Goal: Transaction & Acquisition: Purchase product/service

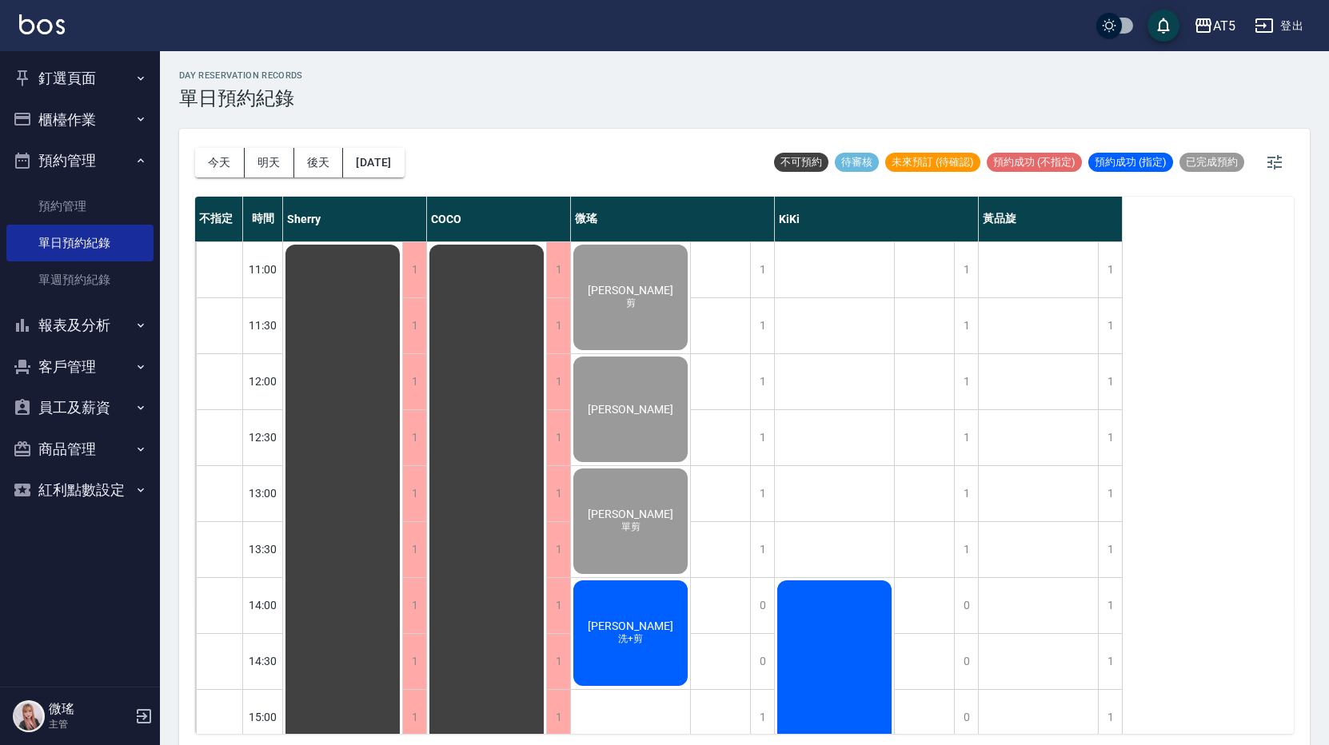
scroll to position [528, 0]
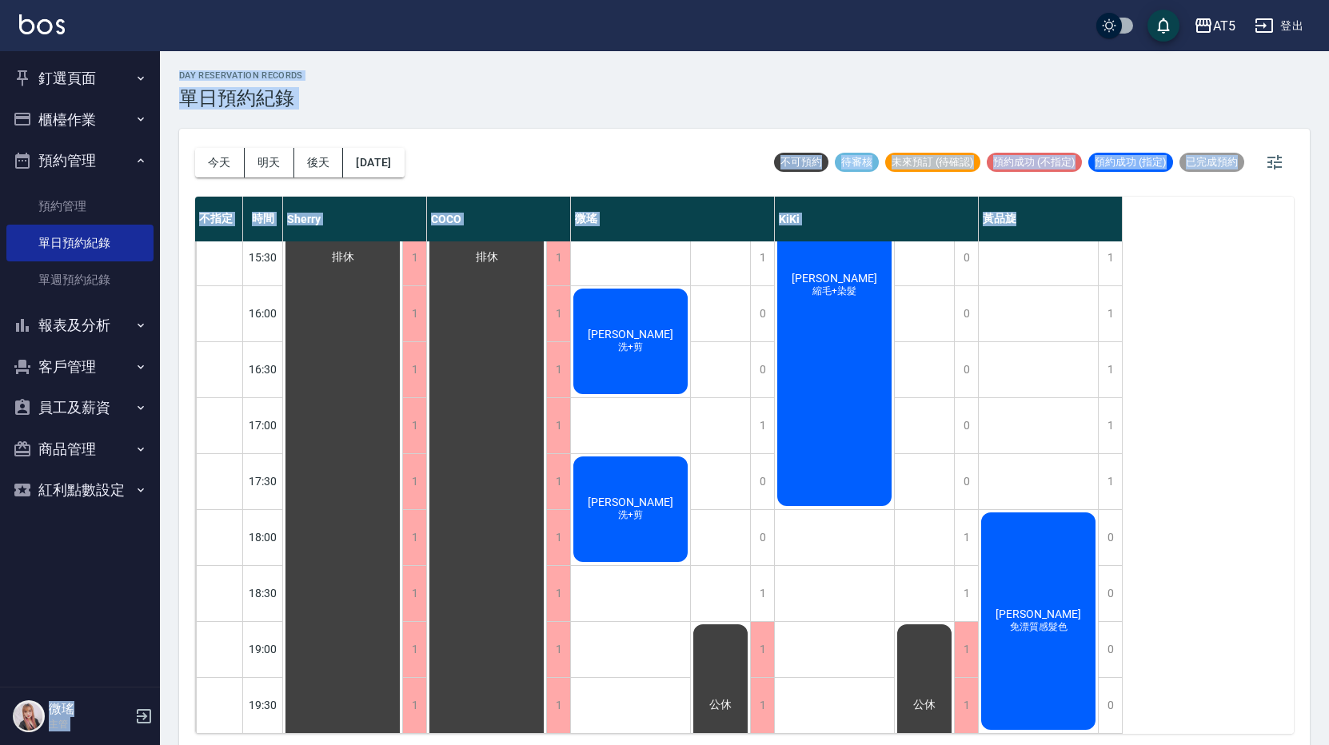
drag, startPoint x: 0, startPoint y: 0, endPoint x: -3, endPoint y: 343, distance: 343.0
click at [0, 343] on html "AT5 登出 釘選頁面 打帳單 店家日報表 設計師日報表 設計師業績月報表 櫃檯作業 打帳單 帳單列表 現金收支登錄 高階收支登錄 材料自購登錄 每日結帳 排…" at bounding box center [664, 375] width 1329 height 750
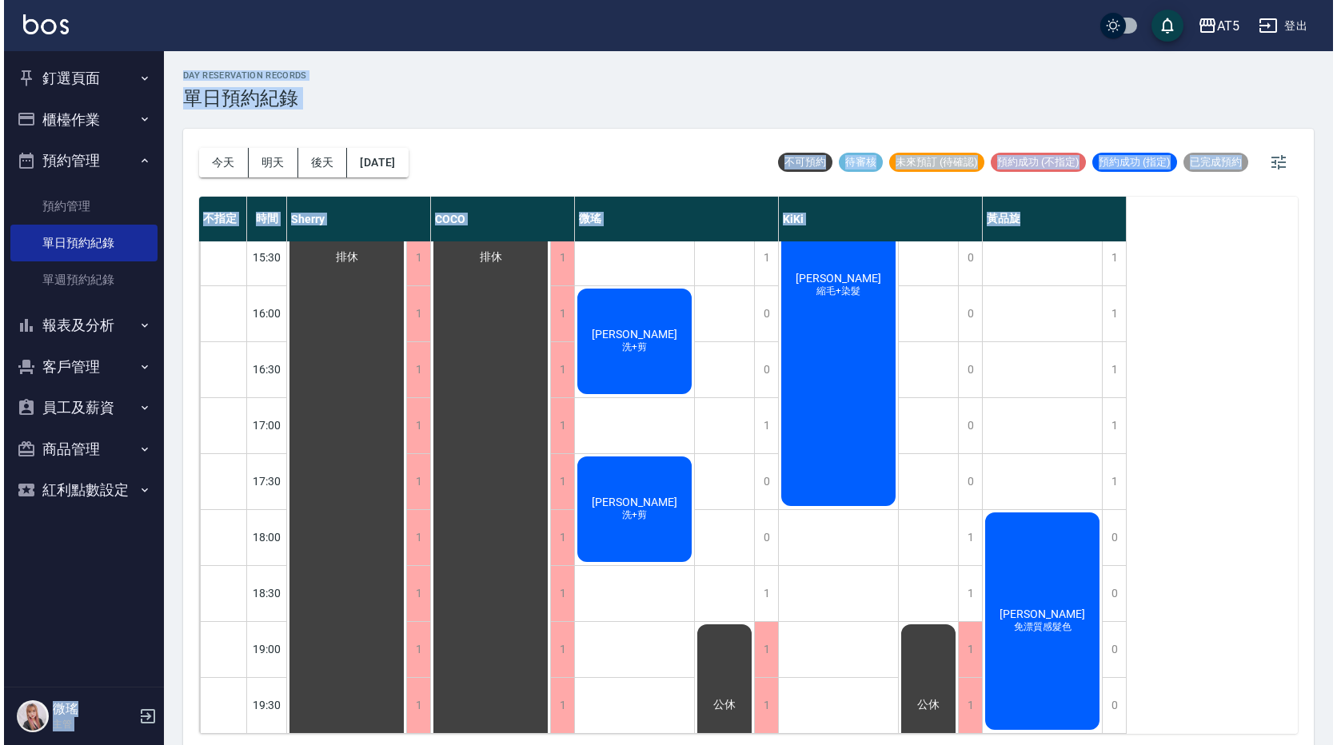
scroll to position [208, 0]
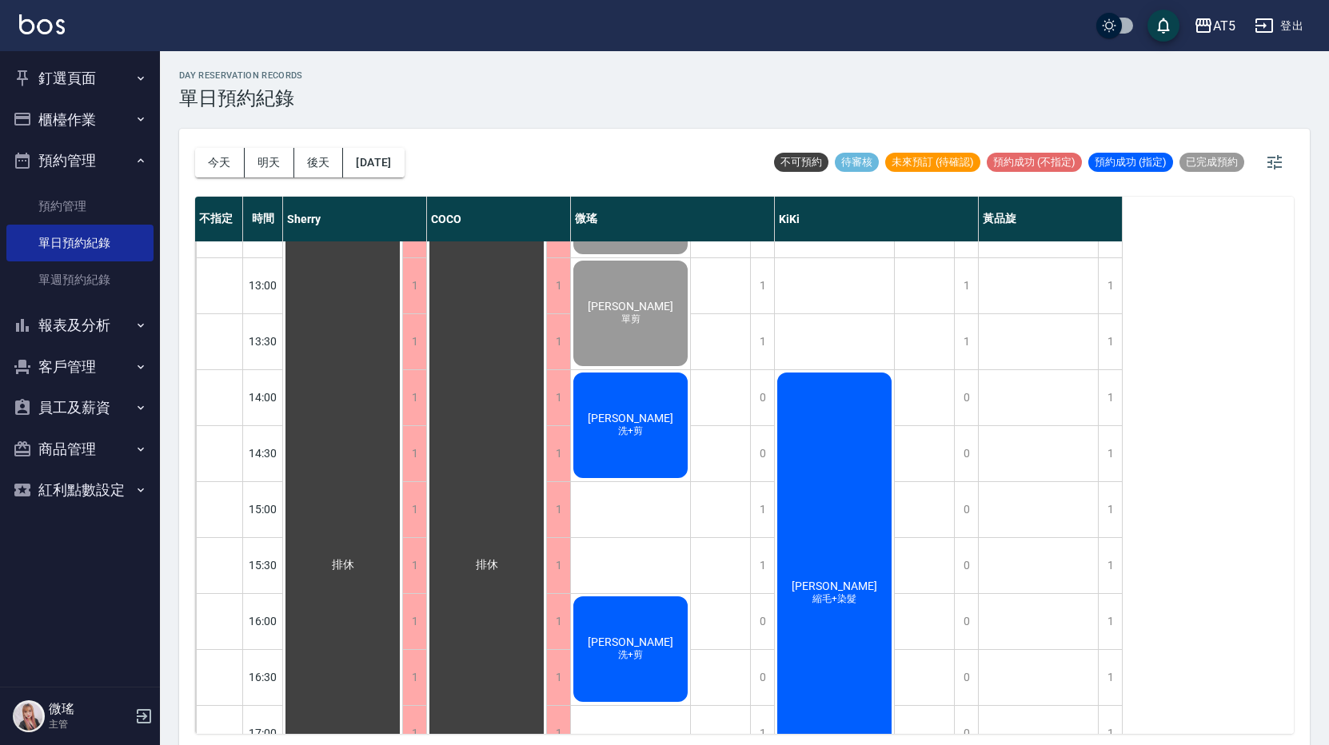
click at [635, 407] on div "李柏翰 洗+剪" at bounding box center [630, 425] width 119 height 110
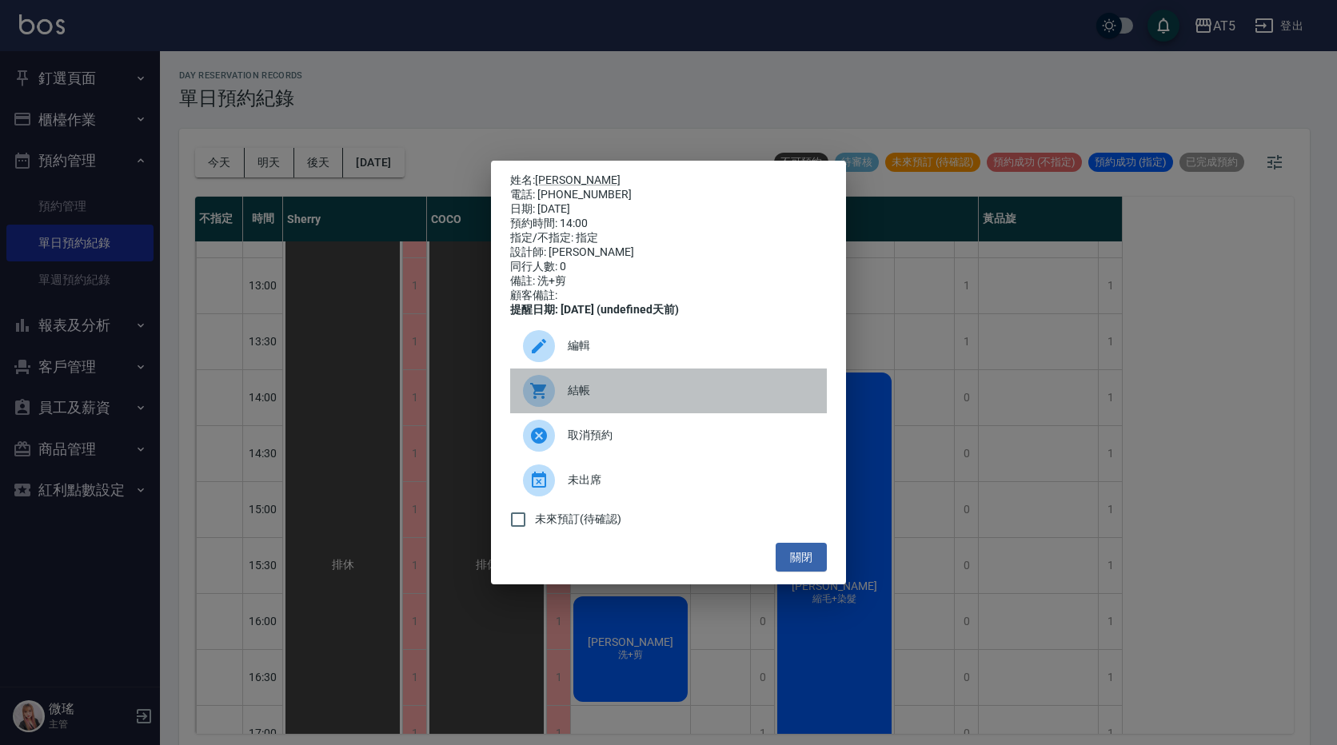
click at [602, 399] on span "結帳" at bounding box center [691, 390] width 246 height 17
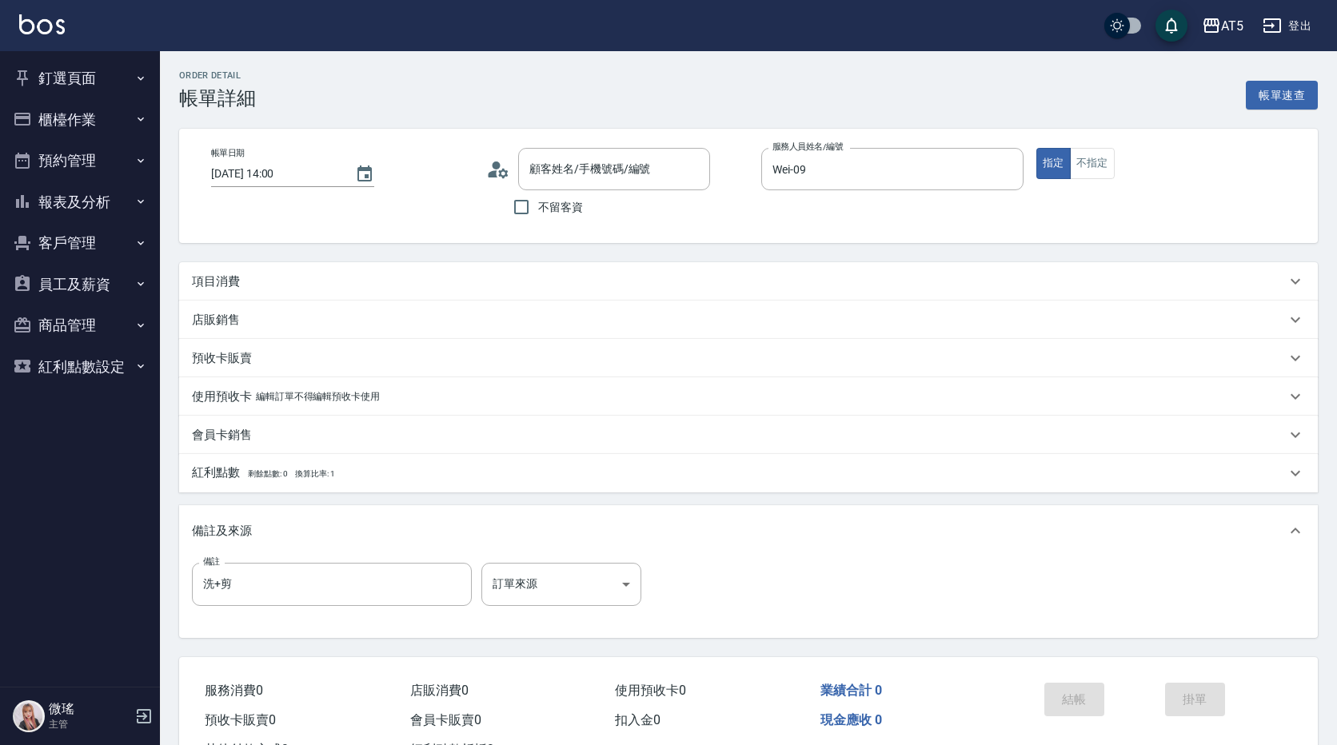
type input "[DATE] 14:00"
type input "Wei-09"
type input "洗+剪"
type input "[PERSON_NAME]/0973070694/null"
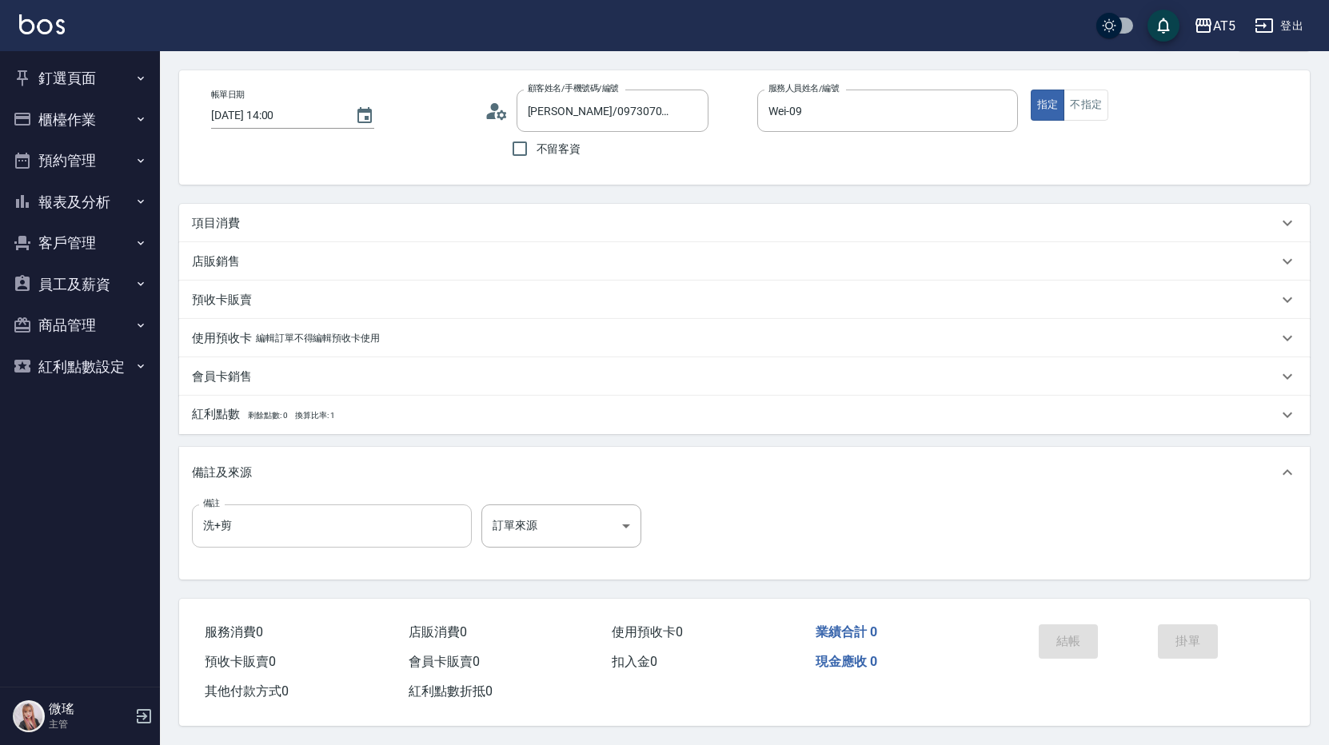
click at [222, 518] on input "洗+剪" at bounding box center [332, 526] width 280 height 43
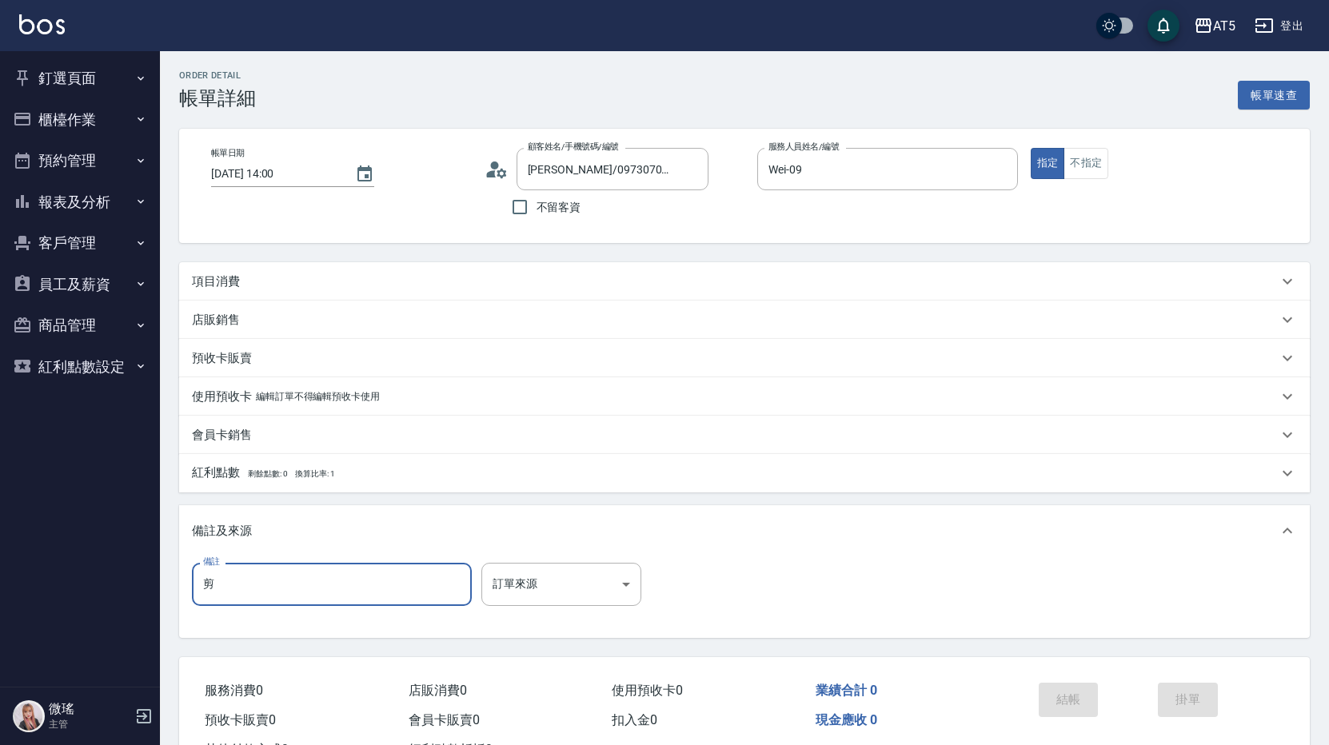
type input "剪"
click at [201, 282] on p "項目消費" at bounding box center [216, 281] width 48 height 17
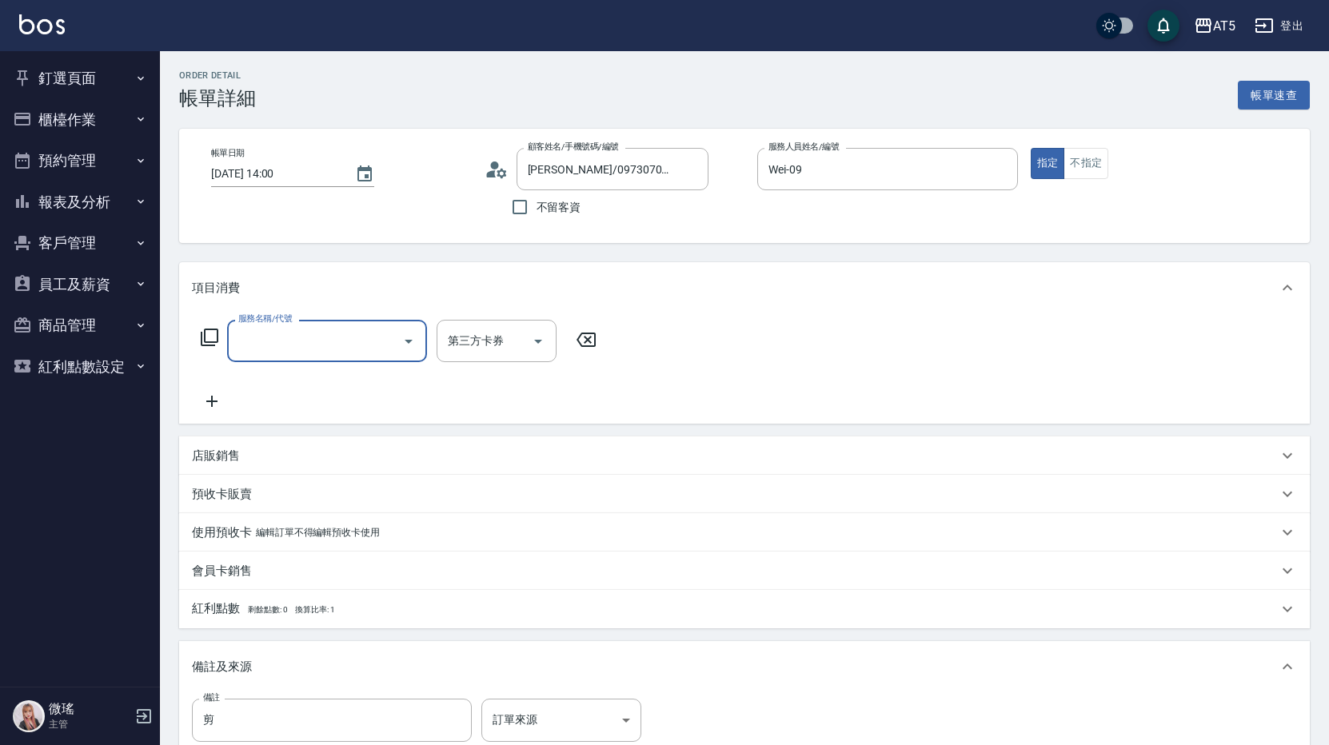
click at [250, 337] on input "服務名稱/代號" at bounding box center [315, 341] width 162 height 28
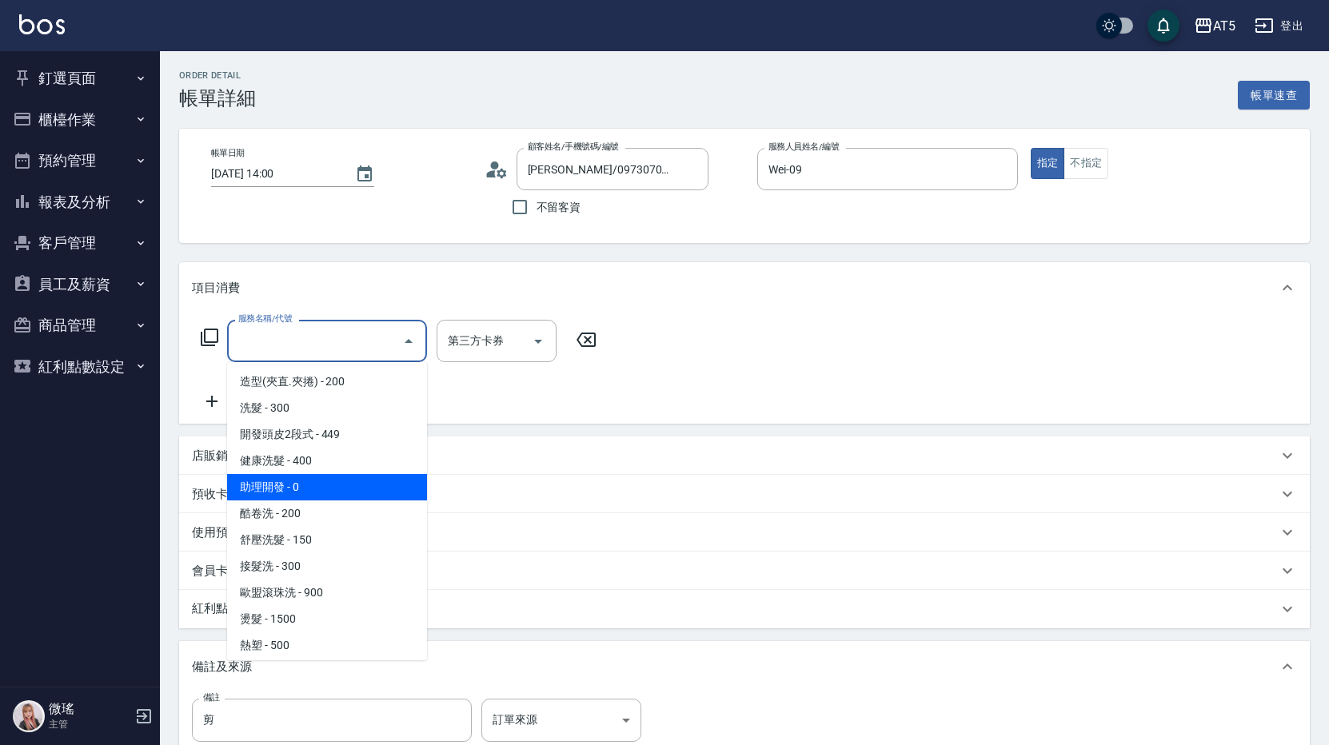
scroll to position [320, 0]
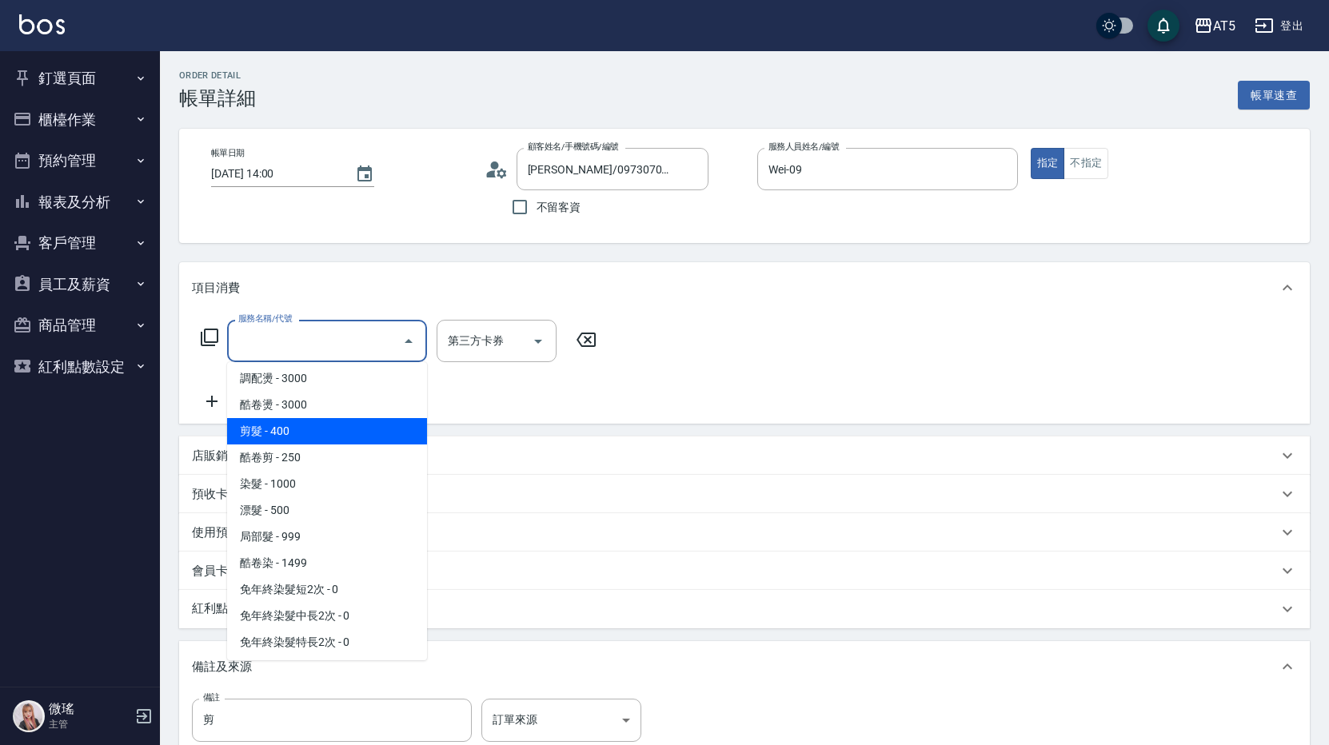
click at [312, 419] on span "剪髮 - 400" at bounding box center [327, 431] width 200 height 26
type input "40"
type input "剪髮(401)"
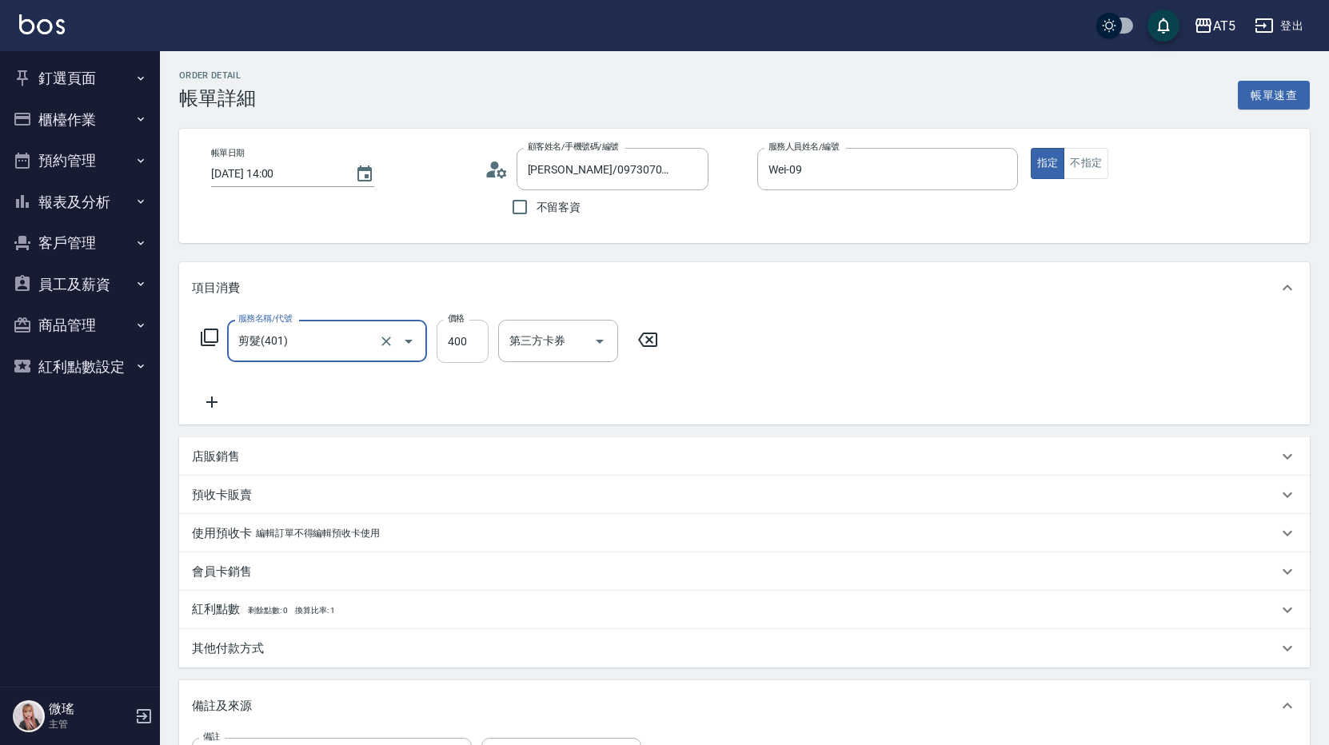
click at [465, 349] on input "400" at bounding box center [463, 341] width 52 height 43
type input "0"
type input "500"
type input "50"
type input "500"
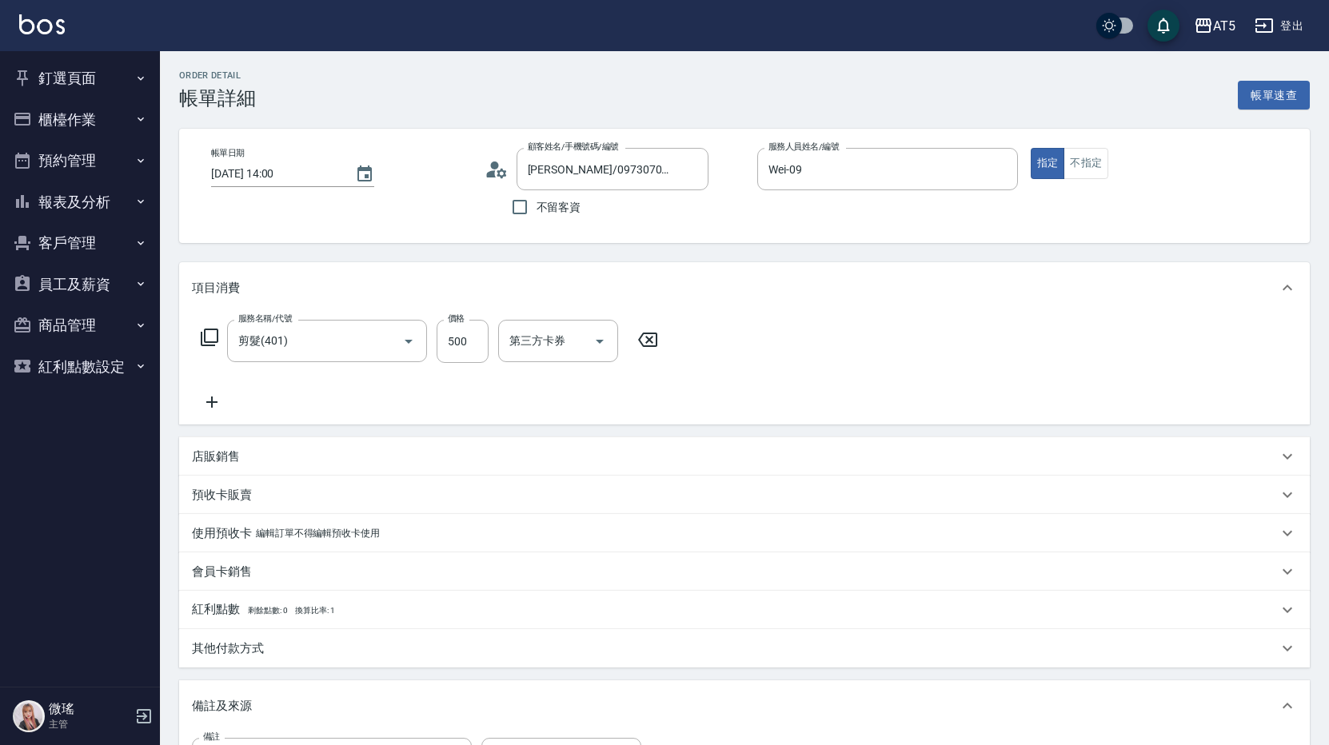
click at [997, 353] on div "服務名稱/代號 剪髮(401) 服務名稱/代號 價格 500 價格 第三方卡券 第三方卡券" at bounding box center [744, 368] width 1131 height 111
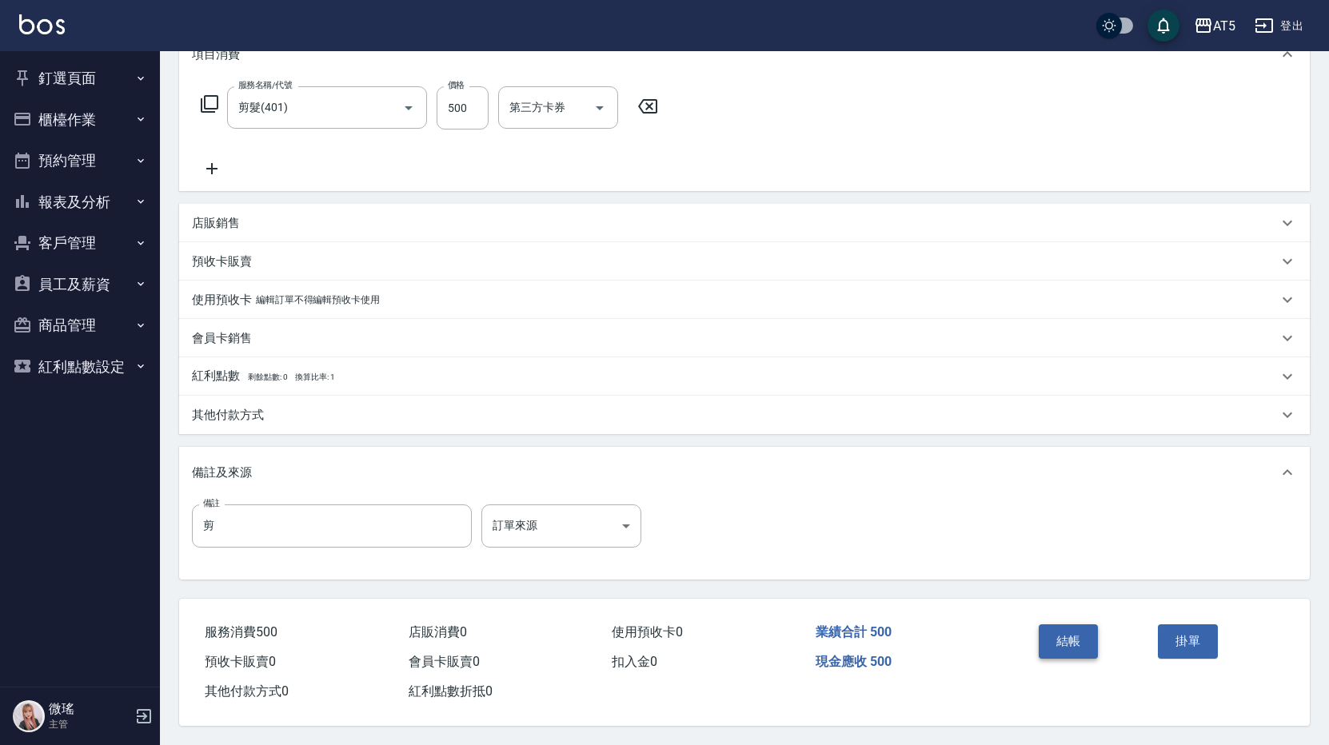
click at [1071, 629] on button "結帳" at bounding box center [1069, 641] width 60 height 34
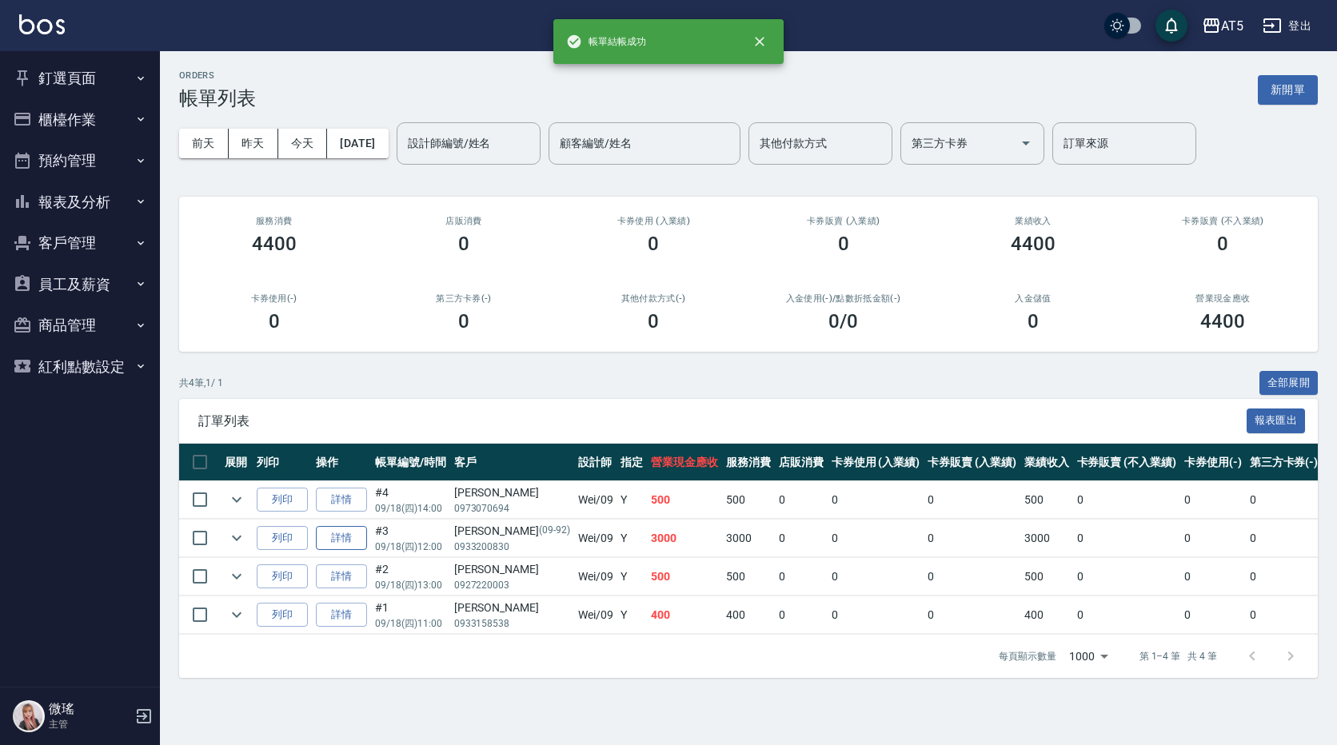
click at [346, 542] on link "詳情" at bounding box center [341, 538] width 51 height 25
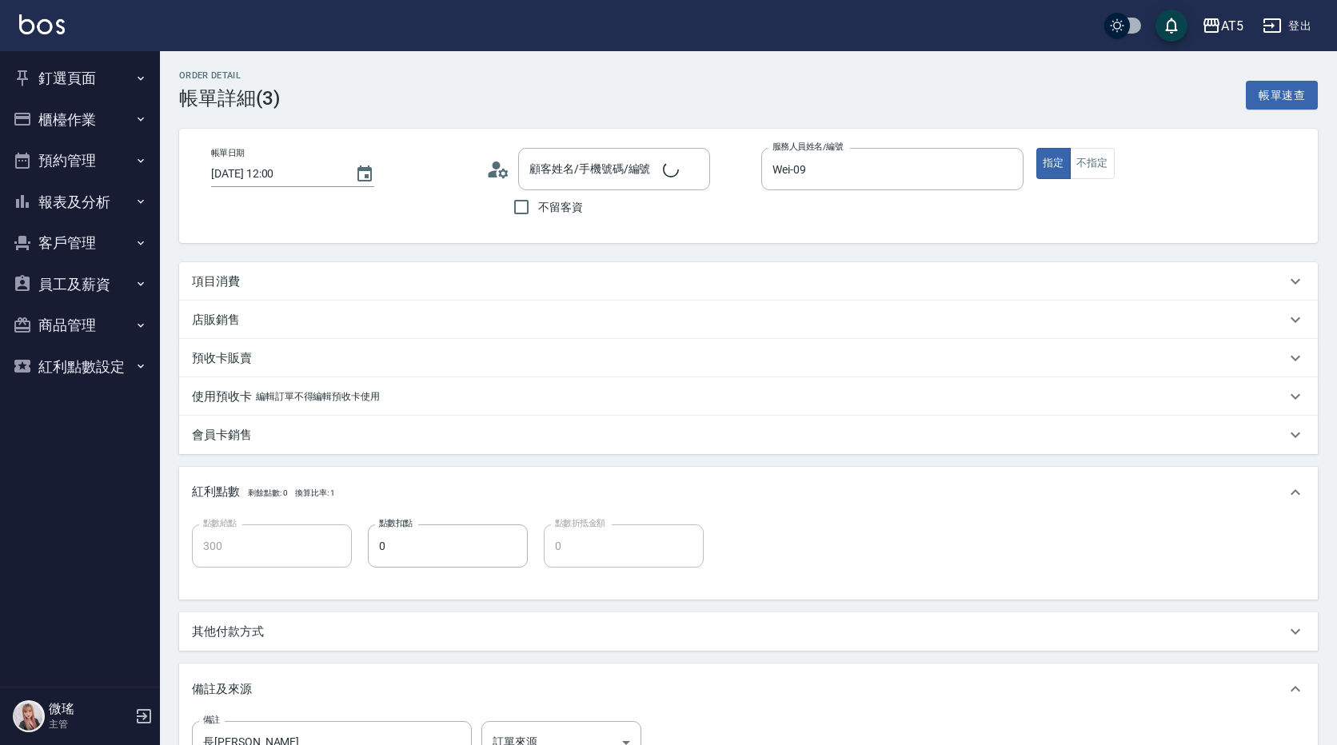
type input "[DATE] 12:00"
type input "Wei-09"
type input "300"
type input "長[PERSON_NAME]"
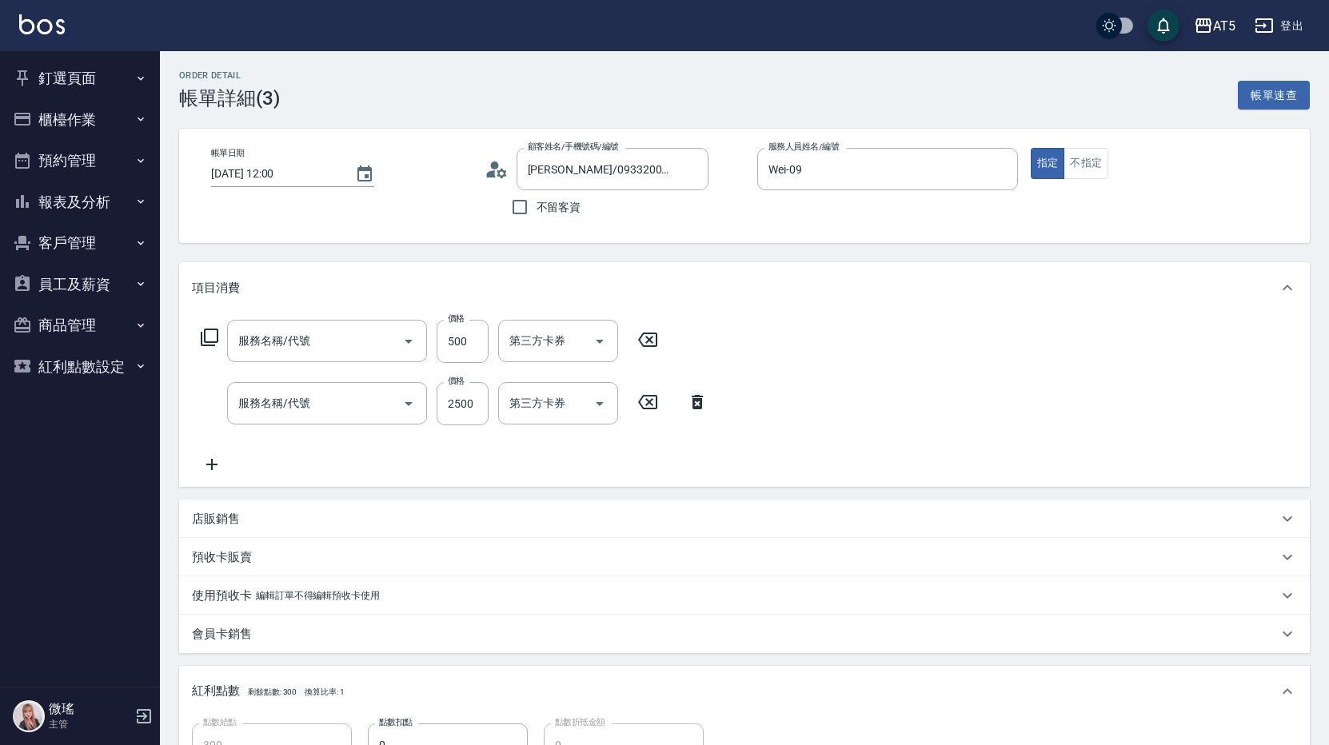
type input "[PERSON_NAME]/0933200830/09-92"
type input "自備護髮(601)"
type input "燙髮(301)"
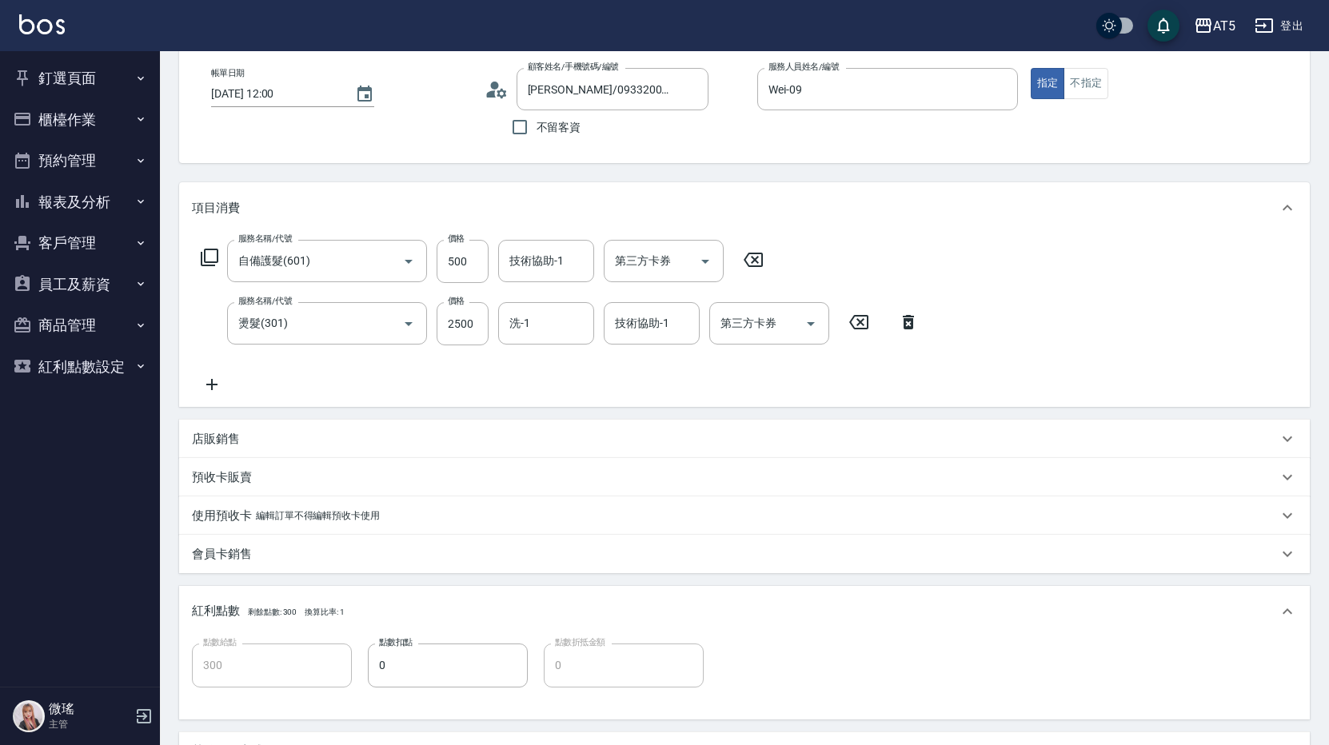
scroll to position [320, 0]
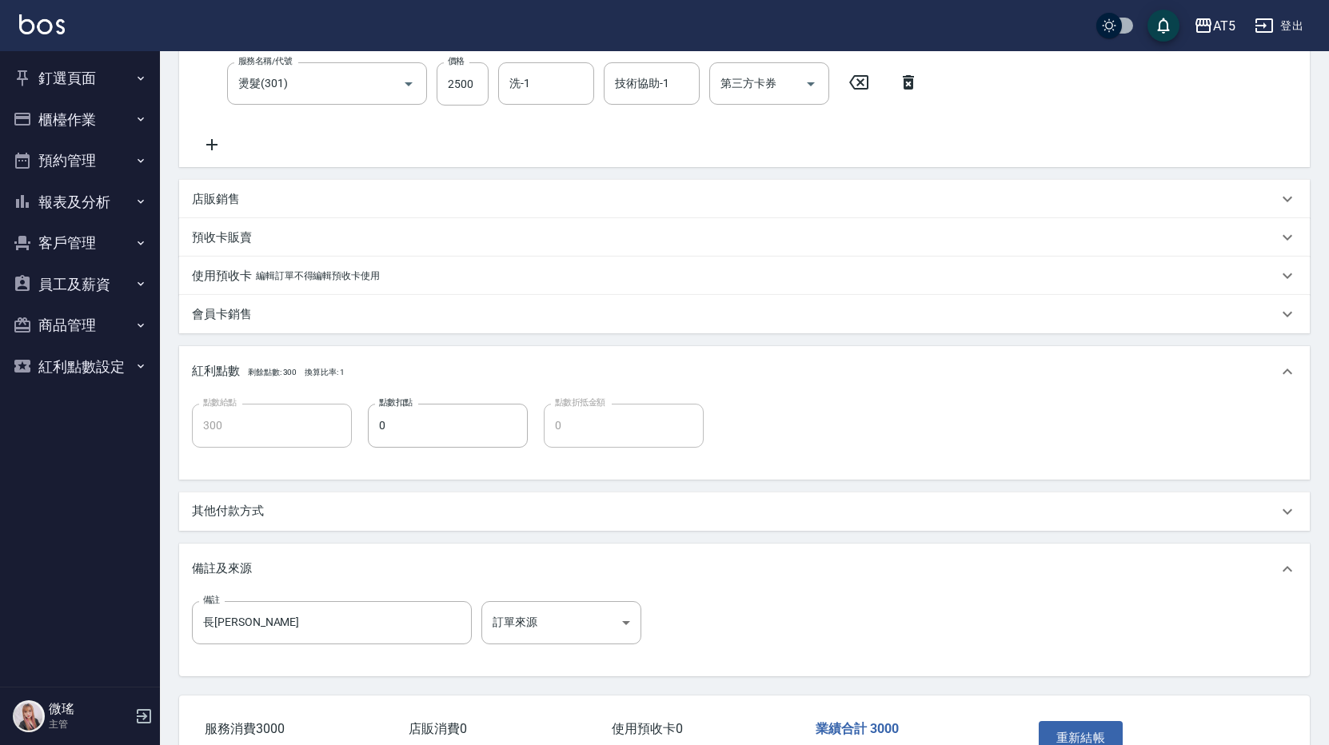
click at [238, 508] on p "其他付款方式" at bounding box center [228, 511] width 72 height 17
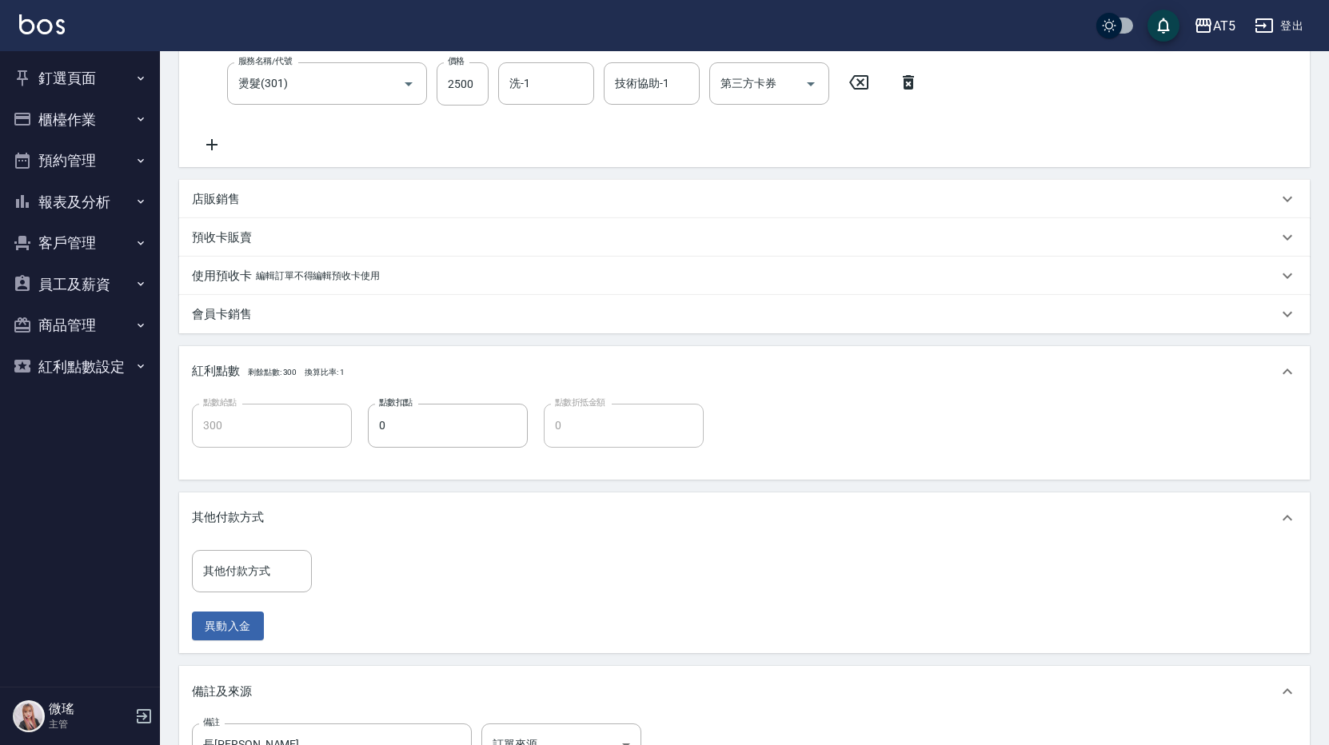
scroll to position [480, 0]
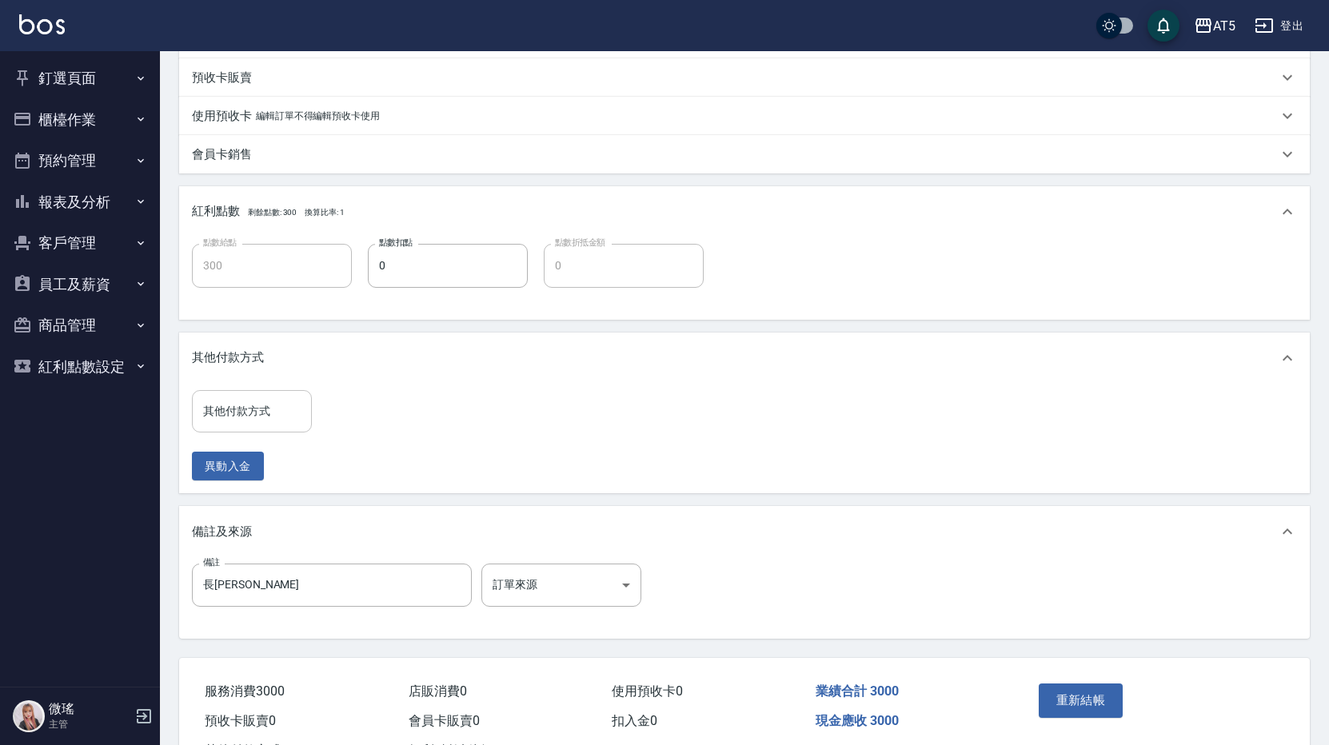
click at [220, 420] on input "其他付款方式" at bounding box center [252, 411] width 106 height 28
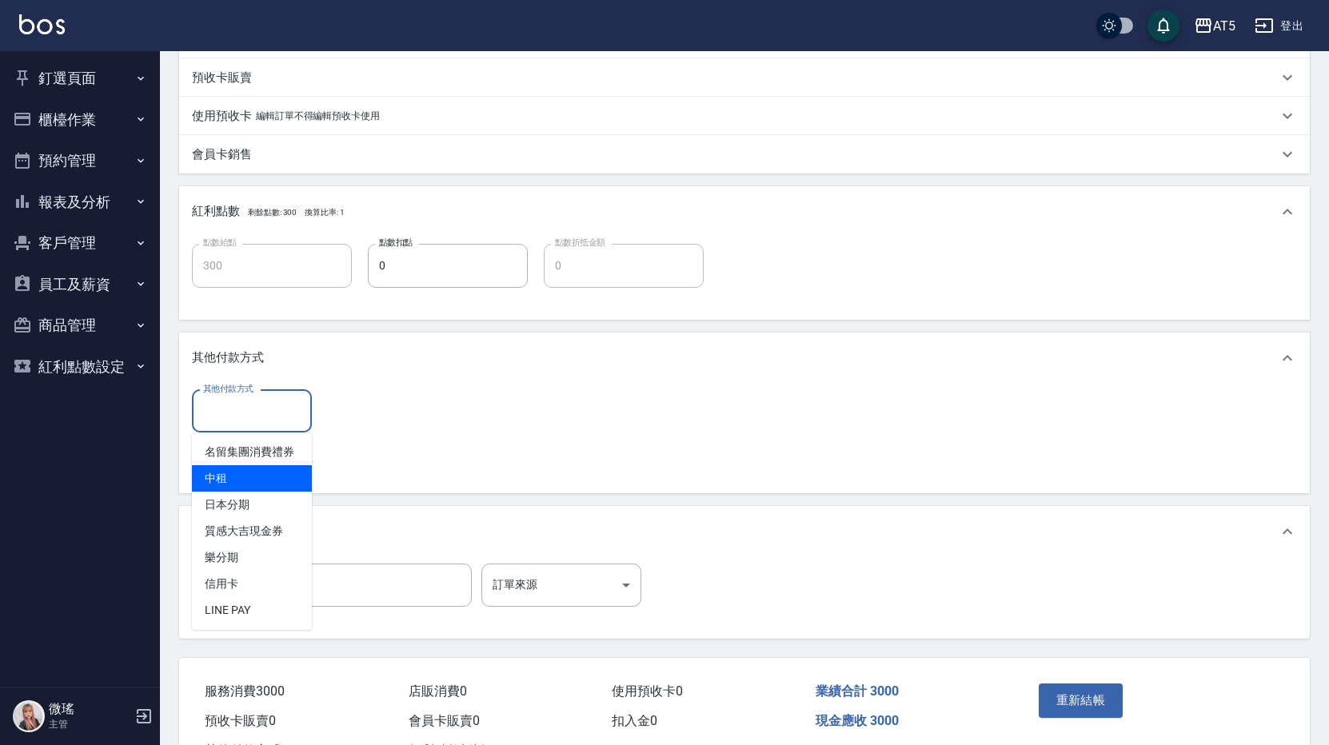
click at [255, 479] on span "中租" at bounding box center [252, 478] width 120 height 26
type input "中租"
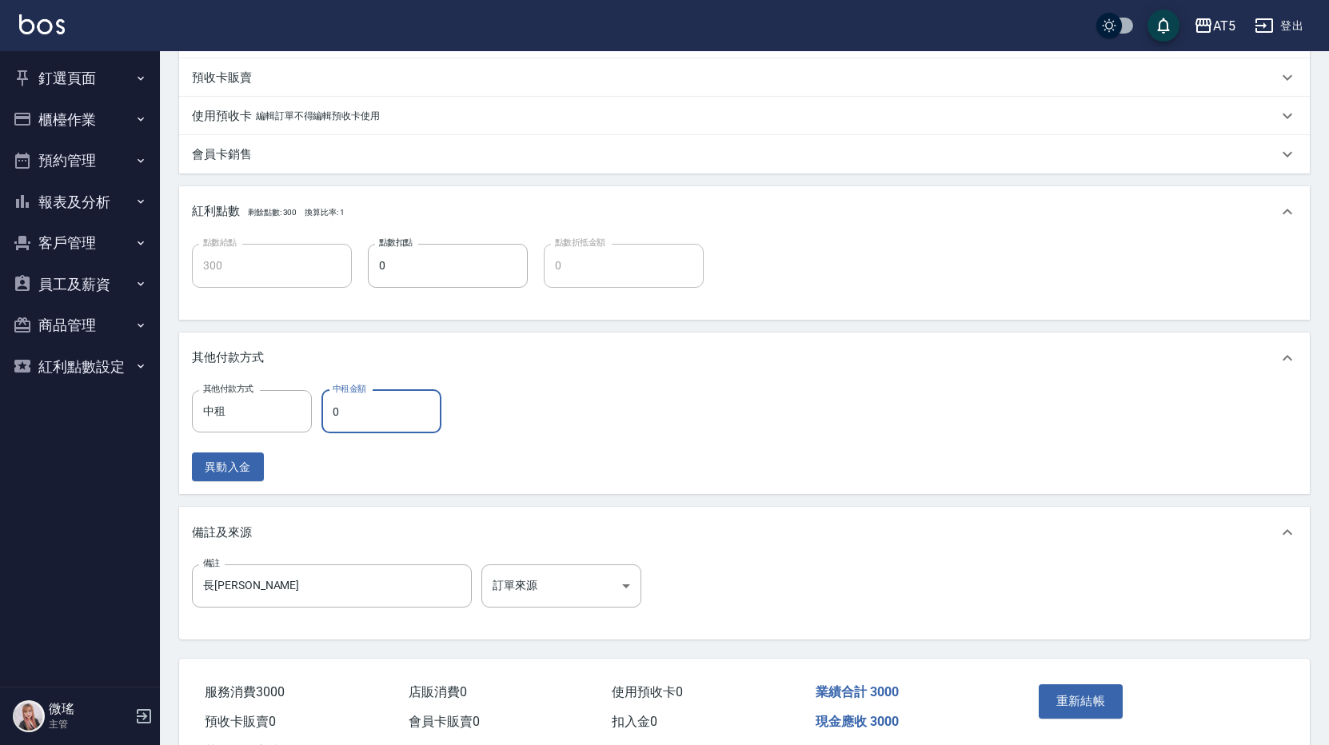
click at [367, 411] on input "0" at bounding box center [381, 411] width 120 height 43
type input "290"
type input "300"
type input "0"
type input "3000"
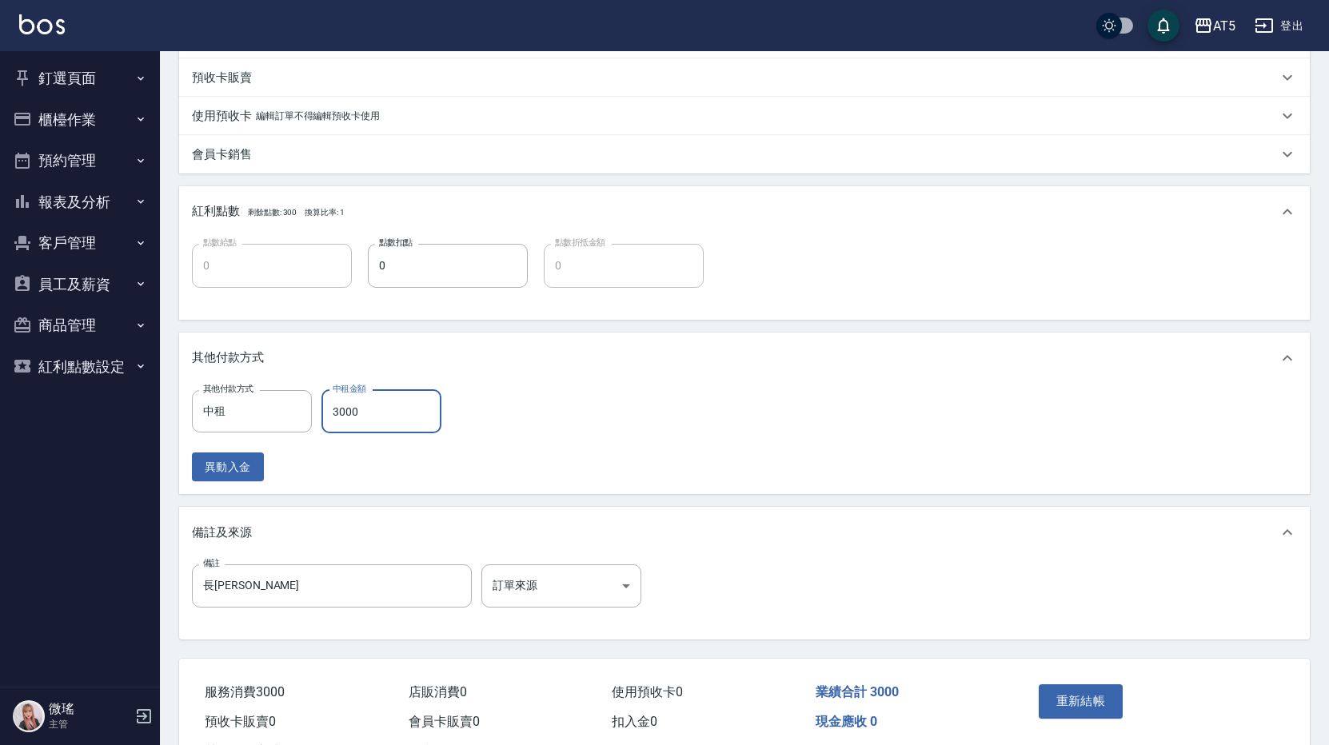
click at [855, 477] on div "其他付款方式 中租 其他付款方式 中租金額 3000 中租金額 異動入金" at bounding box center [744, 436] width 1105 height 92
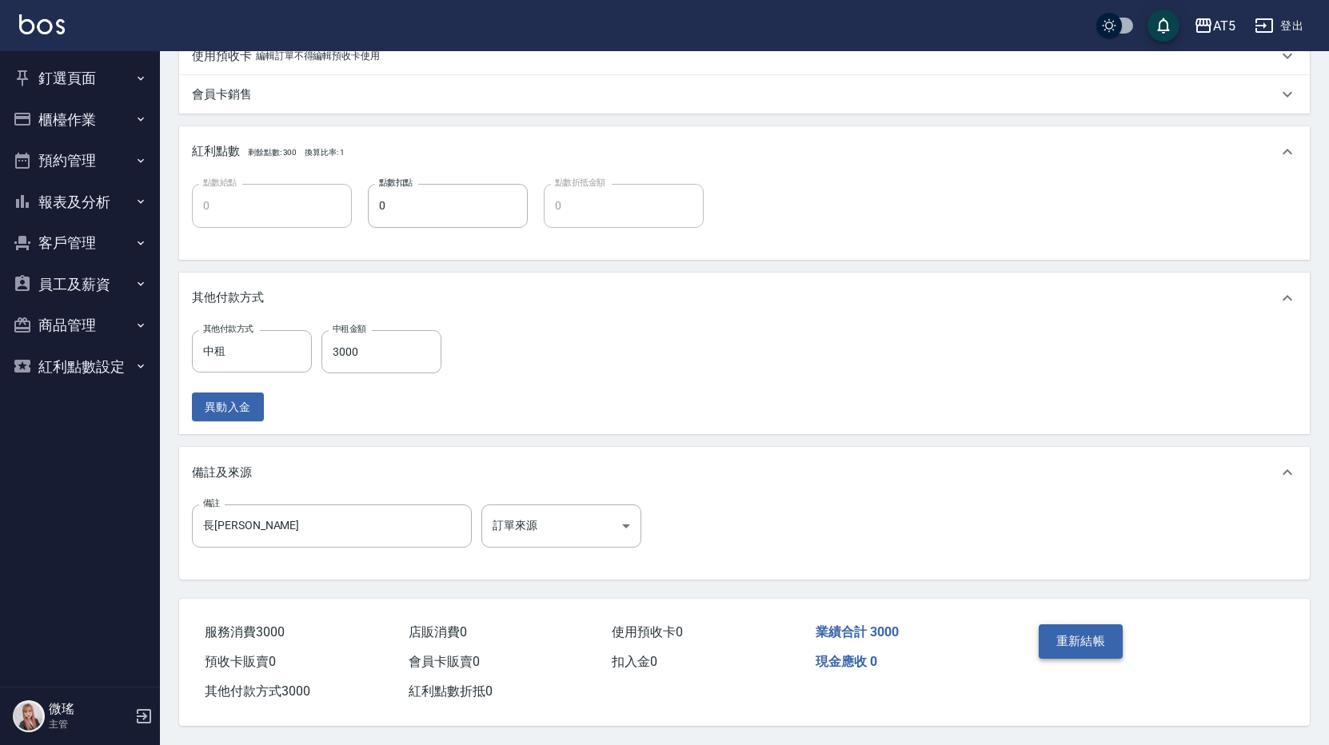
click at [1087, 624] on button "重新結帳" at bounding box center [1081, 641] width 85 height 34
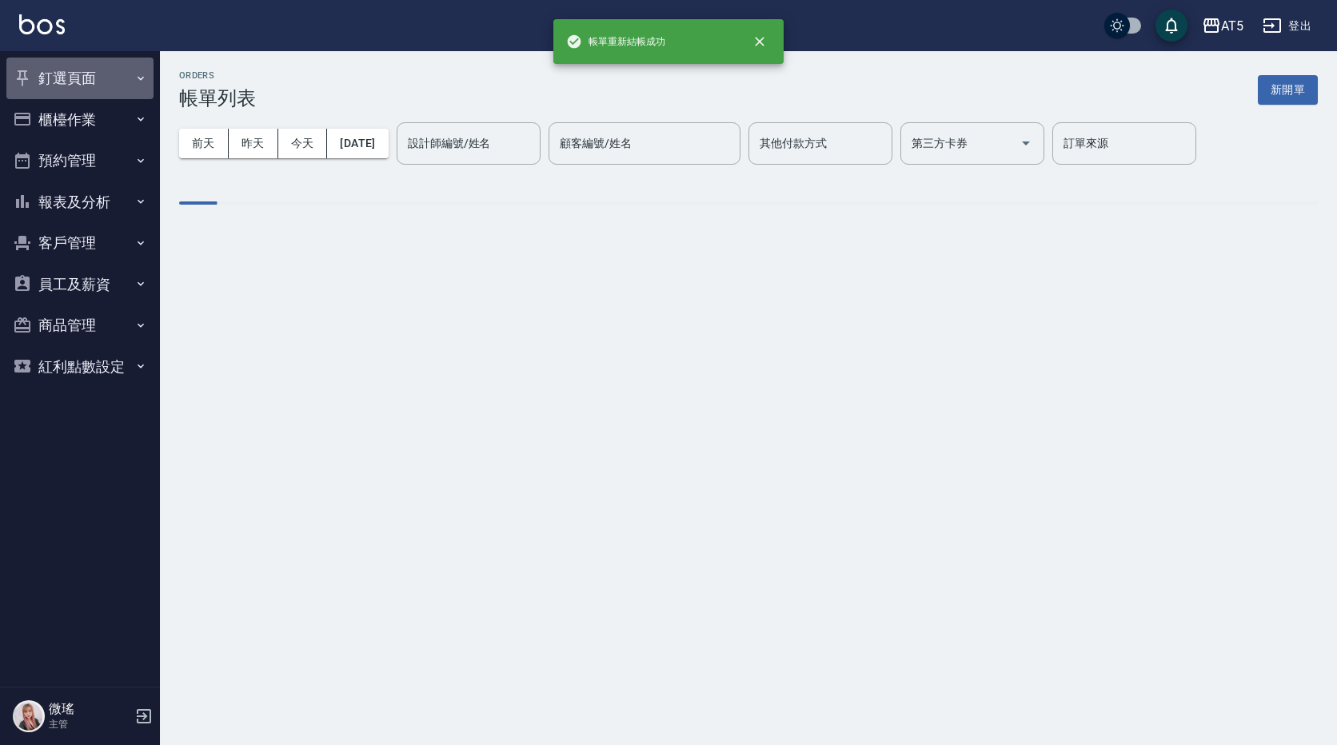
click at [59, 83] on button "釘選頁面" at bounding box center [79, 79] width 147 height 42
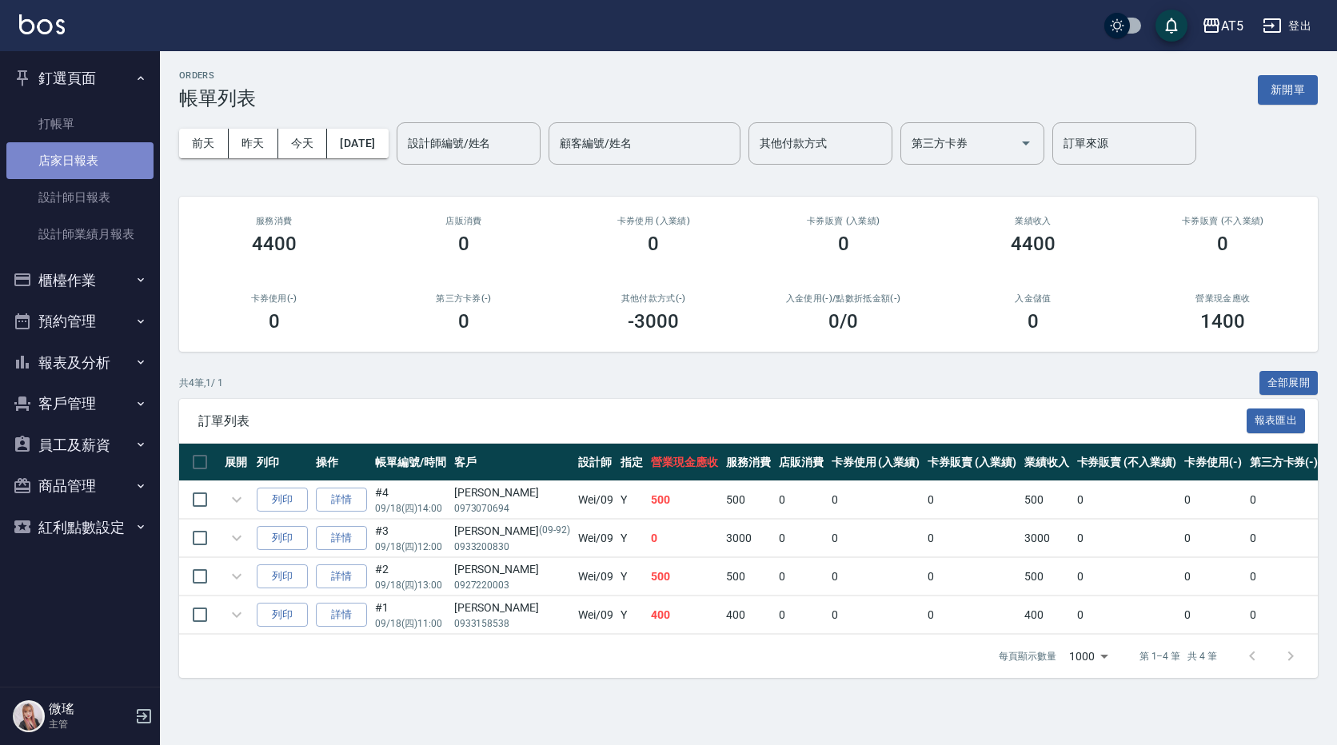
click at [78, 158] on link "店家日報表" at bounding box center [79, 160] width 147 height 37
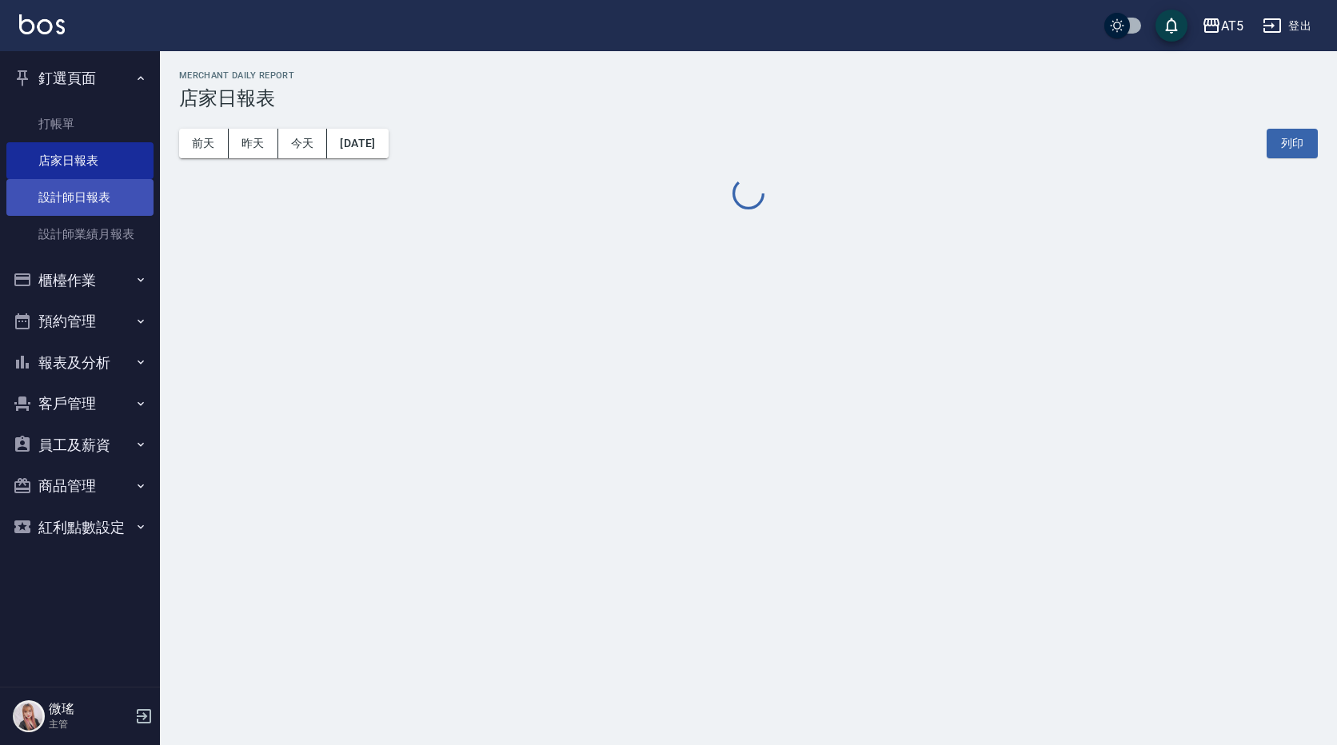
click at [92, 198] on link "設計師日報表" at bounding box center [79, 197] width 147 height 37
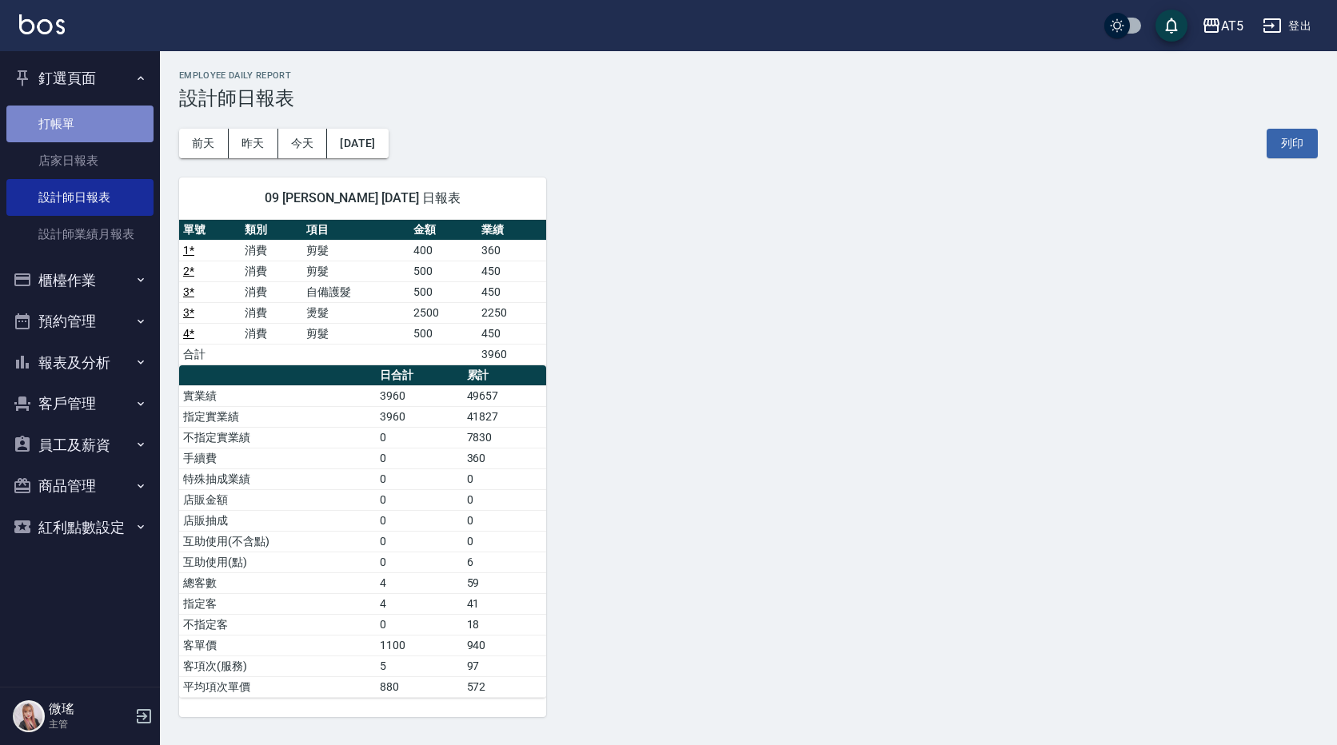
click at [121, 124] on link "打帳單" at bounding box center [79, 124] width 147 height 37
